Goal: Information Seeking & Learning: Learn about a topic

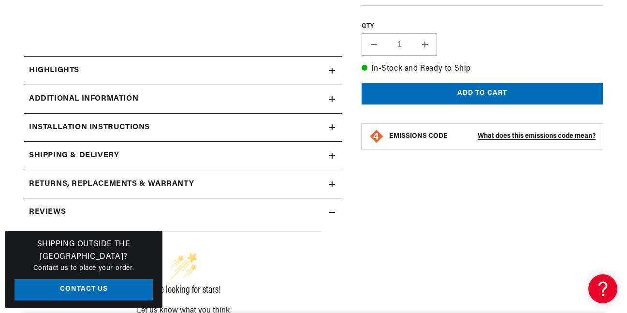
click at [162, 231] on div "Shipping Outside the [GEOGRAPHIC_DATA]? Contact us to place your order. Contact…" at bounding box center [84, 269] width 158 height 77
click at [408, 268] on div "PerTronix 8501HT-1 White Ceramic Spark Plug Boot 90 Degree PerTronix 8501HT-1 W…" at bounding box center [472, 128] width 261 height 547
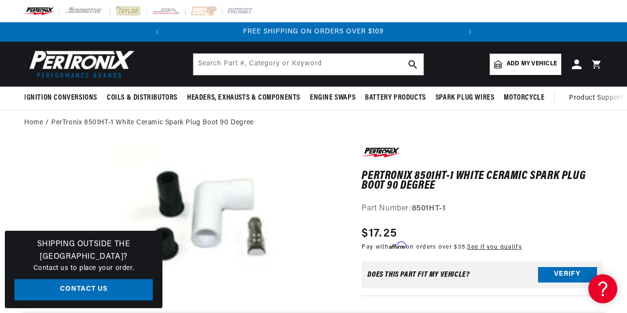
scroll to position [0, 366]
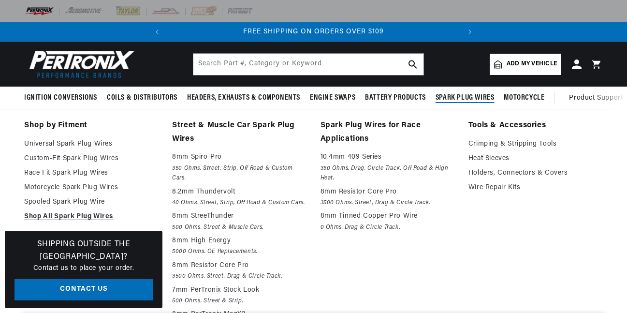
click at [495, 103] on span "Spark Plug Wires" at bounding box center [465, 98] width 59 height 10
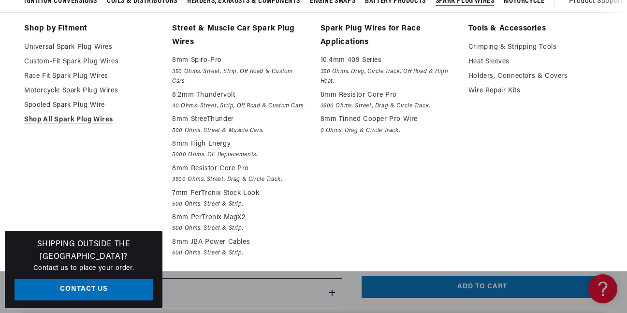
scroll to position [0, 4]
click at [489, 68] on link "Heat Sleeves" at bounding box center [535, 62] width 134 height 12
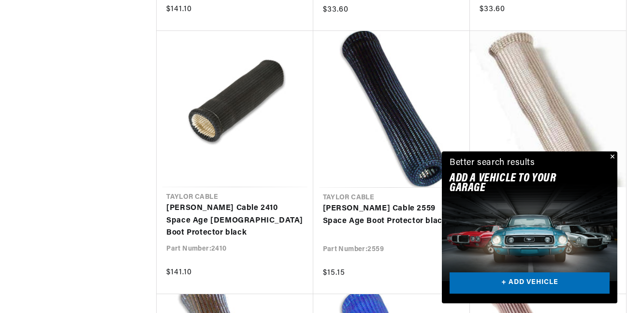
scroll to position [1692, 0]
